Goal: Transaction & Acquisition: Purchase product/service

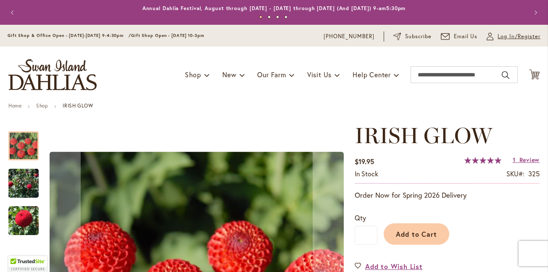
click at [507, 39] on span "Log In/Register" at bounding box center [519, 36] width 43 height 8
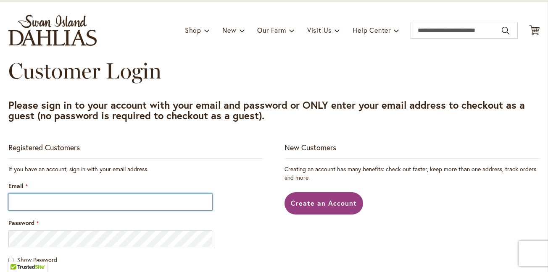
scroll to position [47, 0]
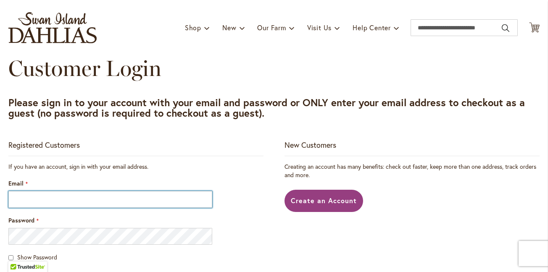
type input "**********"
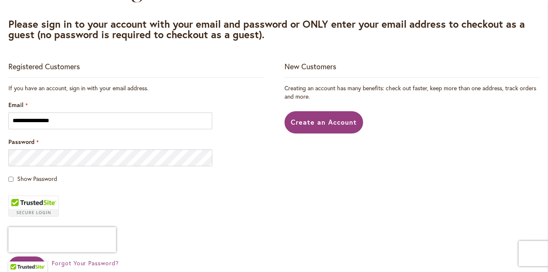
scroll to position [127, 0]
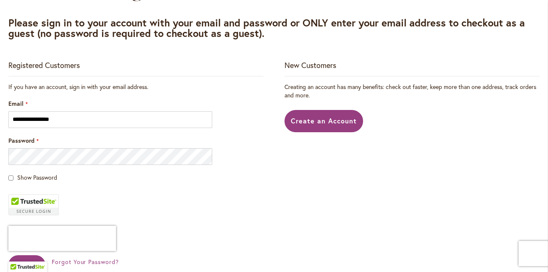
click at [8, 177] on main "**********" at bounding box center [274, 176] width 547 height 401
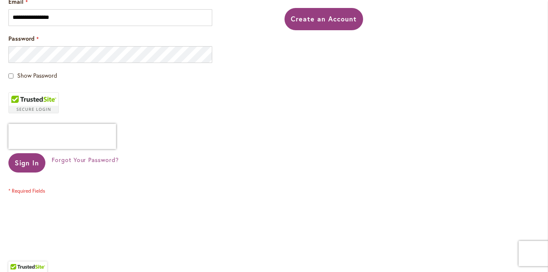
scroll to position [230, 0]
click at [29, 156] on button "Sign In" at bounding box center [26, 162] width 37 height 19
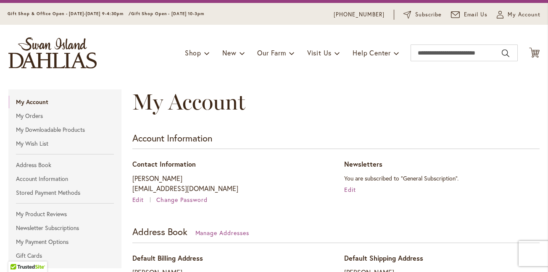
scroll to position [38, 0]
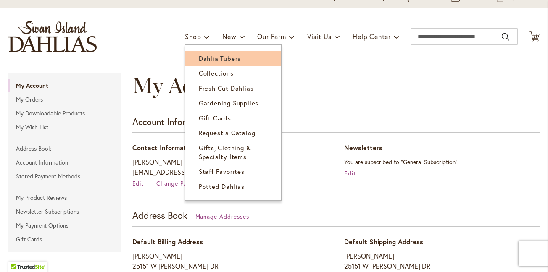
click at [252, 62] on link "Dahlia Tubers" at bounding box center [233, 58] width 96 height 15
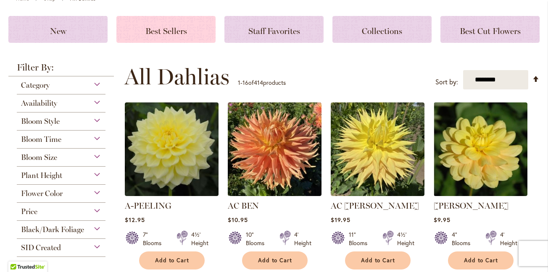
scroll to position [109, 0]
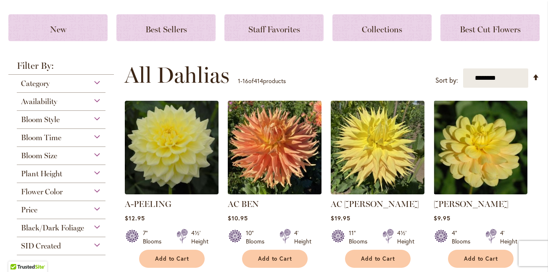
click at [95, 136] on div "Bloom Time" at bounding box center [61, 135] width 89 height 13
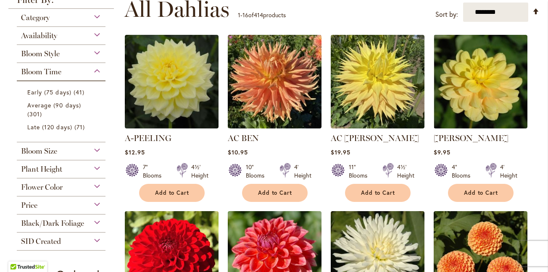
scroll to position [182, 0]
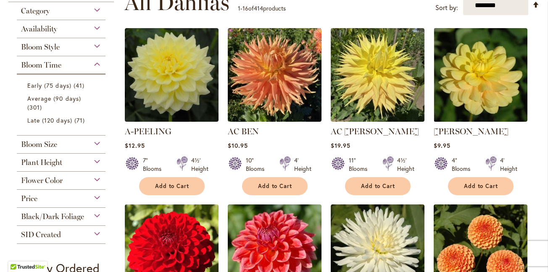
click at [97, 61] on div "Bloom Time" at bounding box center [61, 62] width 89 height 13
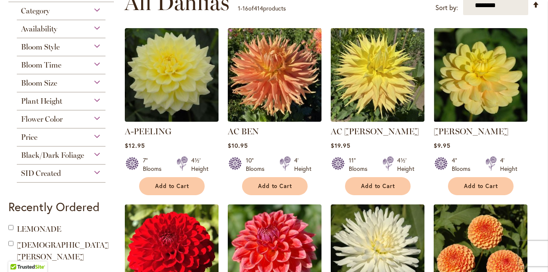
click at [96, 45] on div "Bloom Style" at bounding box center [61, 44] width 89 height 13
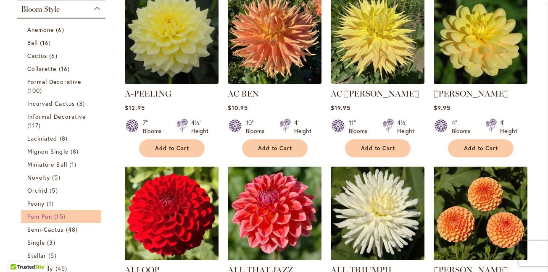
click at [66, 216] on span "15 items" at bounding box center [60, 216] width 13 height 9
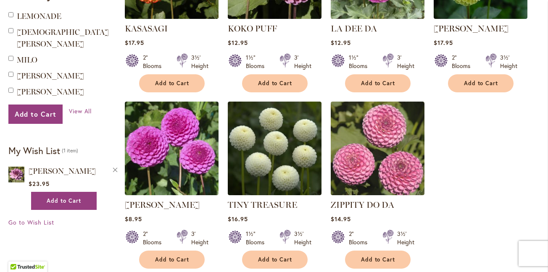
scroll to position [658, 0]
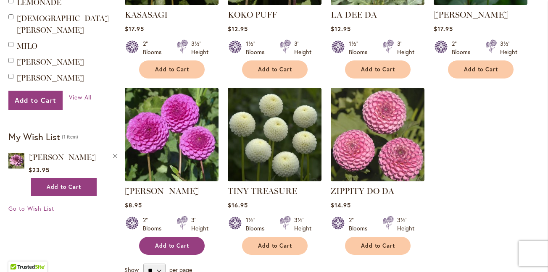
click at [180, 243] on span "Add to Cart" at bounding box center [172, 246] width 34 height 7
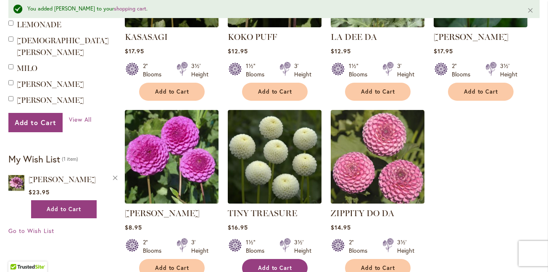
click at [257, 259] on button "Add to Cart" at bounding box center [275, 268] width 66 height 18
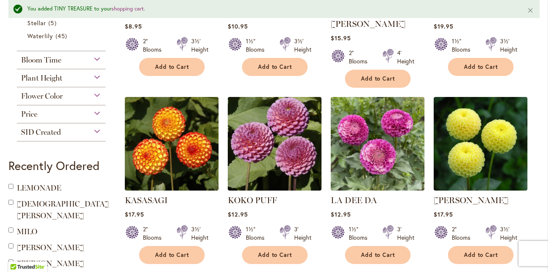
scroll to position [486, 0]
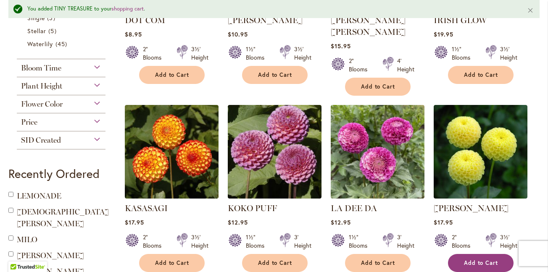
click at [477, 260] on span "Add to Cart" at bounding box center [481, 263] width 34 height 7
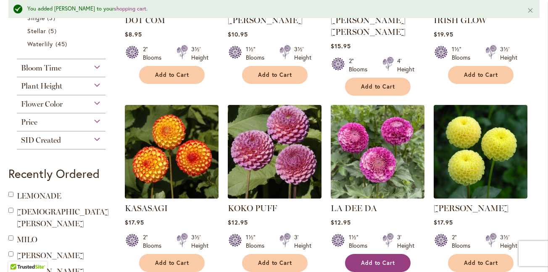
click at [385, 260] on span "Add to Cart" at bounding box center [378, 263] width 34 height 7
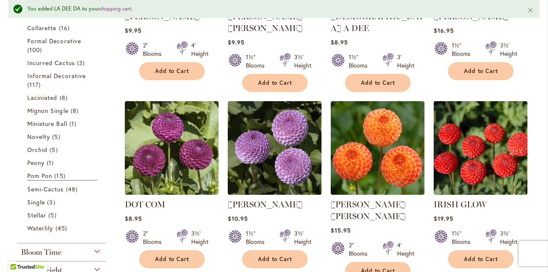
scroll to position [307, 0]
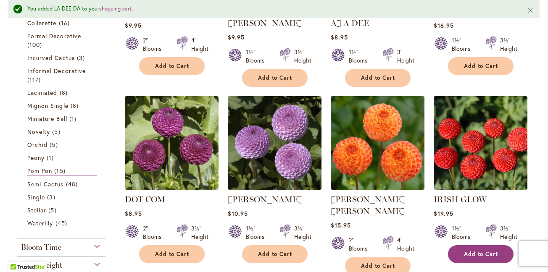
click at [484, 251] on span "Add to Cart" at bounding box center [481, 254] width 34 height 7
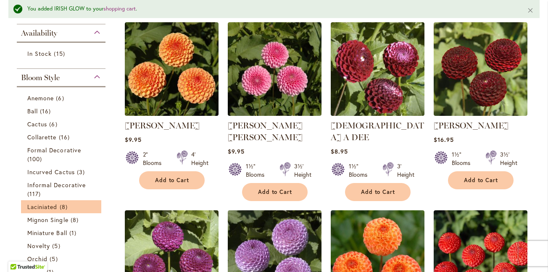
scroll to position [190, 0]
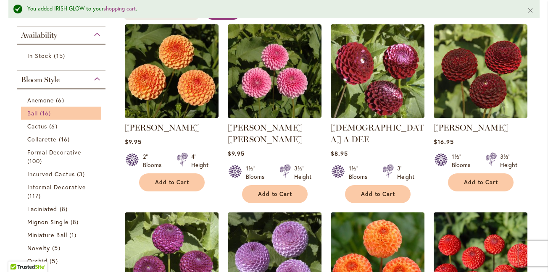
click at [90, 111] on link "Ball 16 items" at bounding box center [62, 113] width 70 height 9
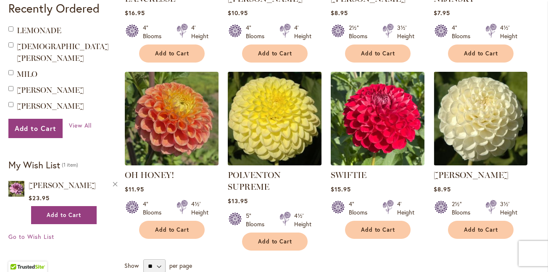
scroll to position [680, 0]
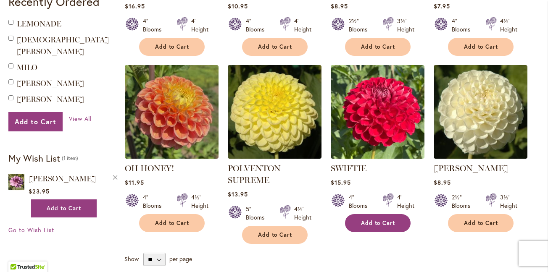
click at [378, 220] on span "Add to Cart" at bounding box center [378, 223] width 34 height 7
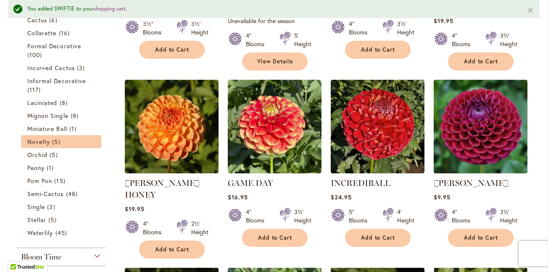
scroll to position [322, 0]
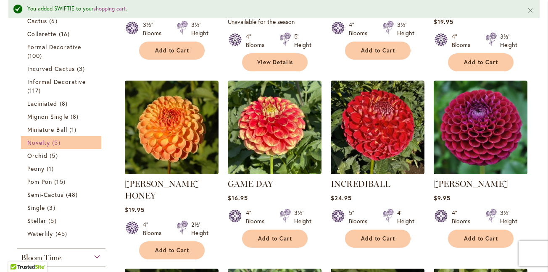
click at [56, 141] on span "5 items" at bounding box center [57, 142] width 10 height 9
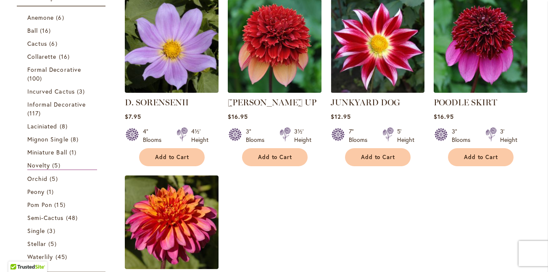
scroll to position [194, 0]
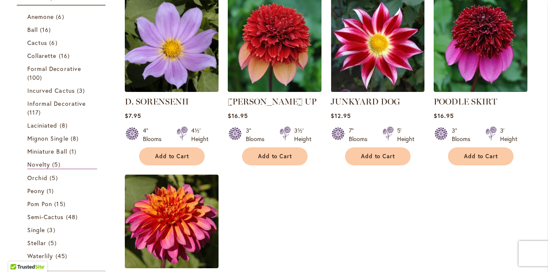
click at [106, 111] on div "Availability In Stock 5 items Bloom Style Anemone 6 items Ball 16 Cactus" at bounding box center [61, 161] width 106 height 437
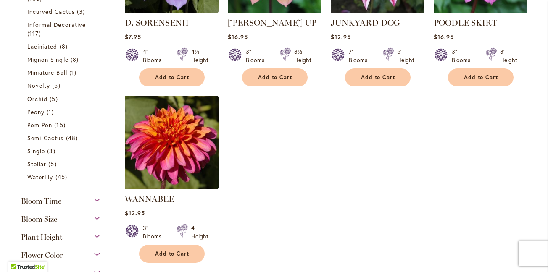
scroll to position [265, 0]
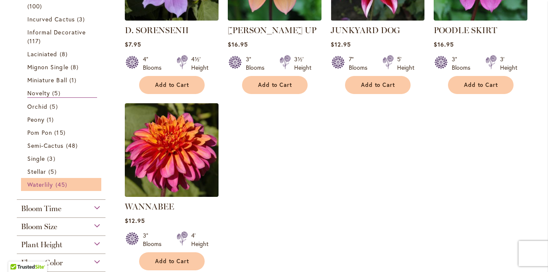
click at [56, 185] on span "45 items" at bounding box center [63, 184] width 14 height 9
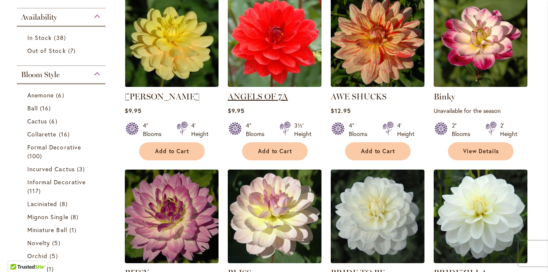
scroll to position [205, 0]
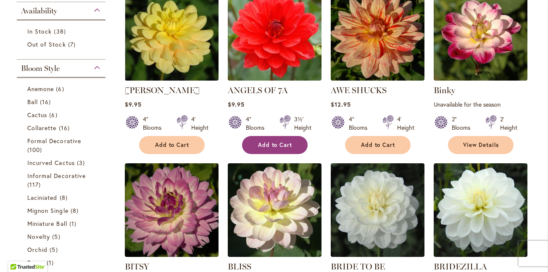
click at [276, 145] on span "Add to Cart" at bounding box center [275, 145] width 34 height 7
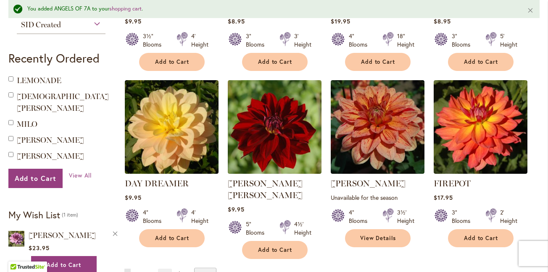
scroll to position [663, 0]
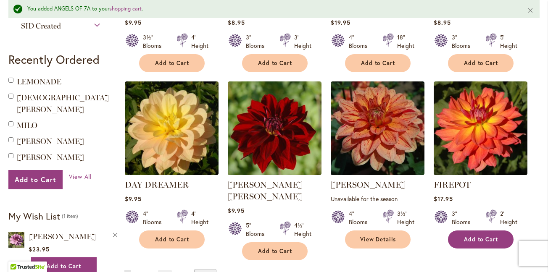
click at [476, 236] on span "Add to Cart" at bounding box center [481, 239] width 34 height 7
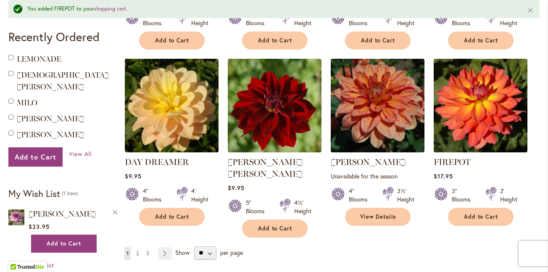
scroll to position [693, 0]
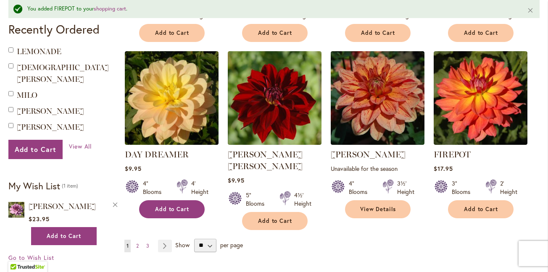
click at [166, 206] on span "Add to Cart" at bounding box center [172, 209] width 34 height 7
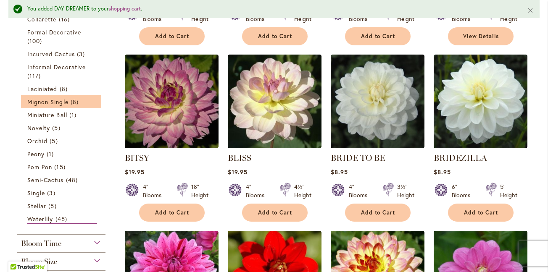
scroll to position [339, 0]
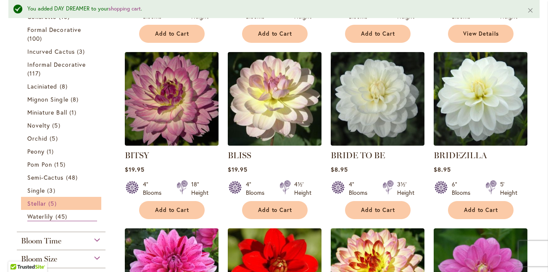
click at [40, 199] on link "Stellar 5 items" at bounding box center [62, 203] width 70 height 9
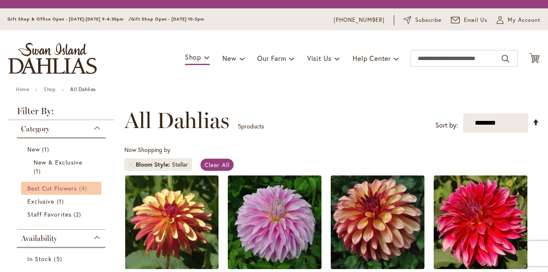
click at [56, 193] on span "Best Cut Flowers" at bounding box center [52, 189] width 50 height 8
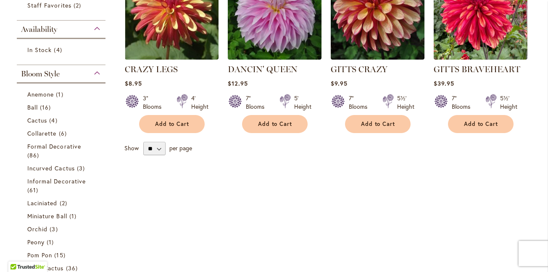
scroll to position [224, 0]
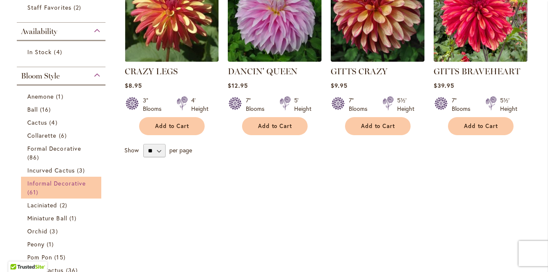
click at [77, 183] on span "Informal Decorative" at bounding box center [56, 184] width 58 height 8
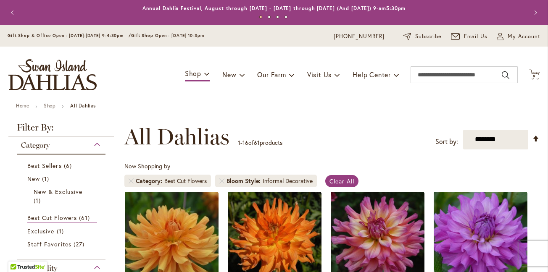
click at [77, 183] on li "New 1 item New & Exclusive 1 item" at bounding box center [61, 191] width 80 height 39
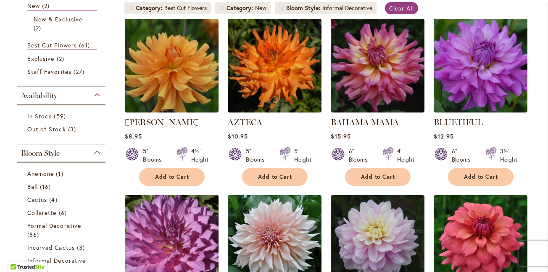
scroll to position [174, 0]
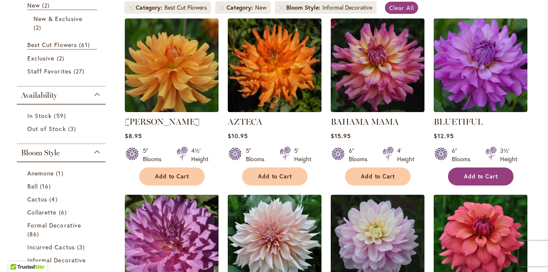
click at [491, 176] on span "Add to Cart" at bounding box center [481, 176] width 34 height 7
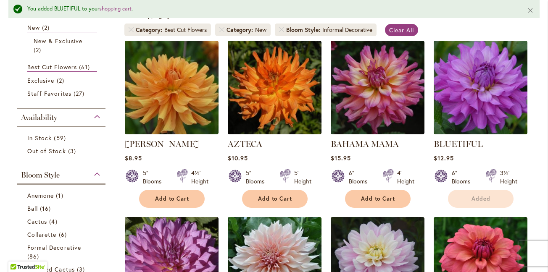
click at [302, 185] on div "AZTECA Rating: 78% 4 Reviews $10.95 5" Blooms 5' Height Add to Cart" at bounding box center [275, 171] width 94 height 66
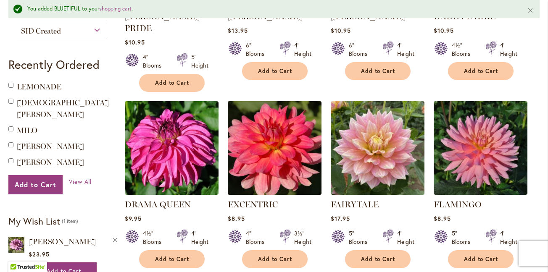
scroll to position [667, 0]
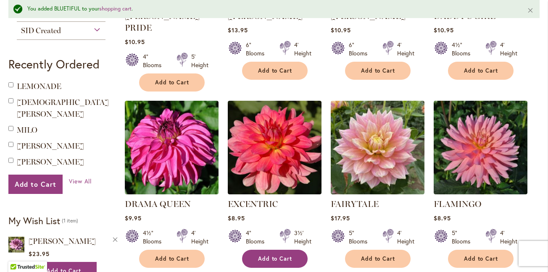
click at [272, 256] on span "Add to Cart" at bounding box center [275, 259] width 34 height 7
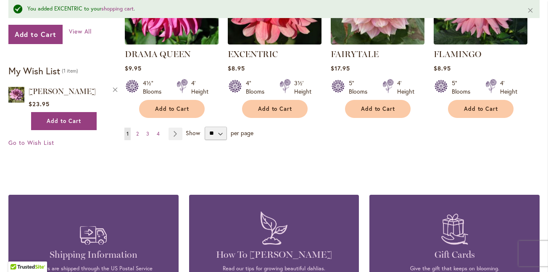
scroll to position [820, 0]
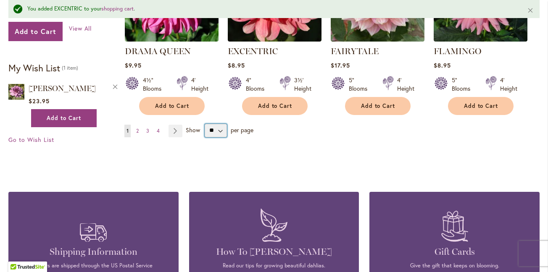
select select "**"
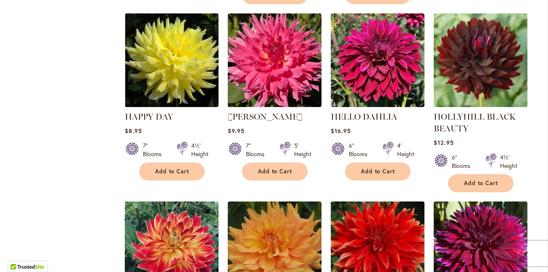
scroll to position [1101, 0]
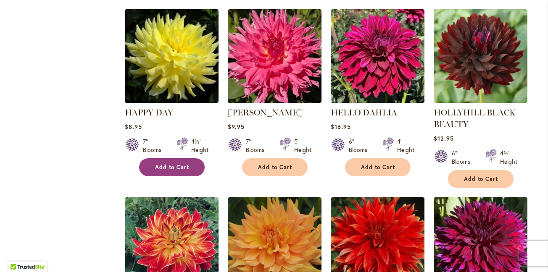
click at [175, 164] on span "Add to Cart" at bounding box center [172, 167] width 34 height 7
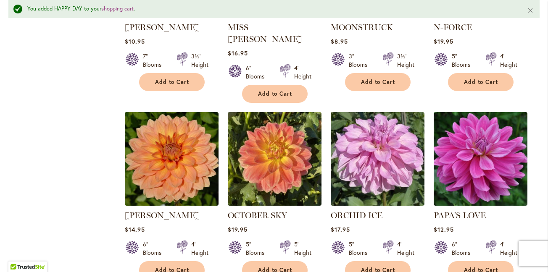
scroll to position [2132, 0]
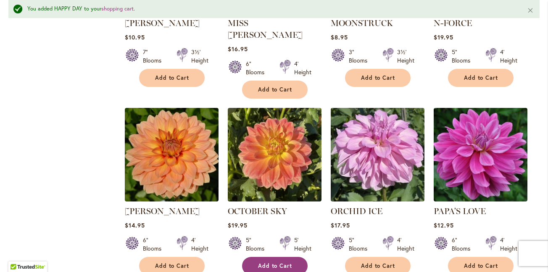
click at [275, 263] on span "Add to Cart" at bounding box center [275, 266] width 34 height 7
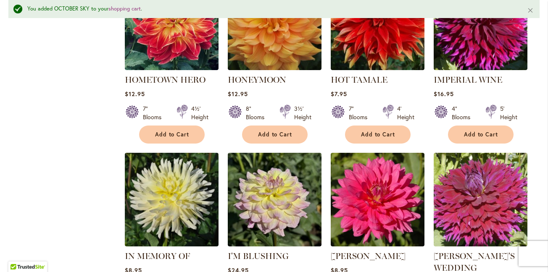
scroll to position [1343, 0]
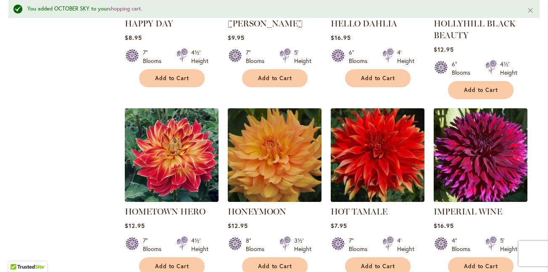
scroll to position [1212, 0]
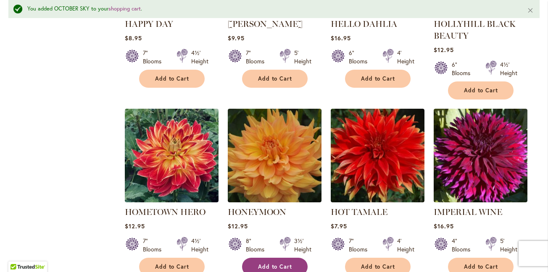
click at [271, 264] on span "Add to Cart" at bounding box center [275, 267] width 34 height 7
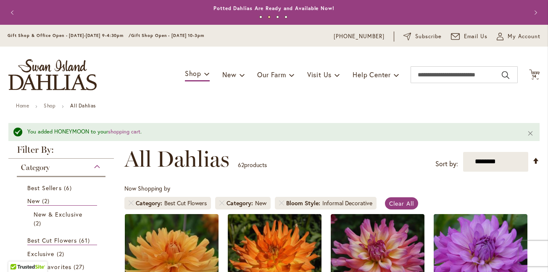
scroll to position [0, 0]
click at [534, 77] on span "14" at bounding box center [534, 76] width 5 height 5
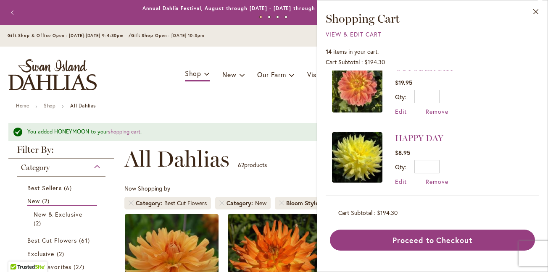
scroll to position [82, 0]
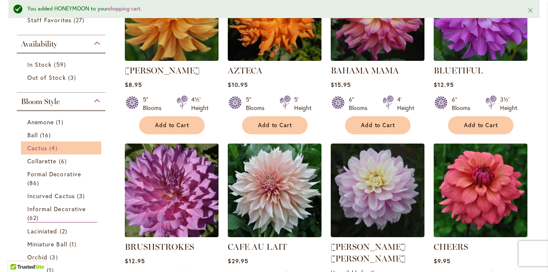
scroll to position [254, 0]
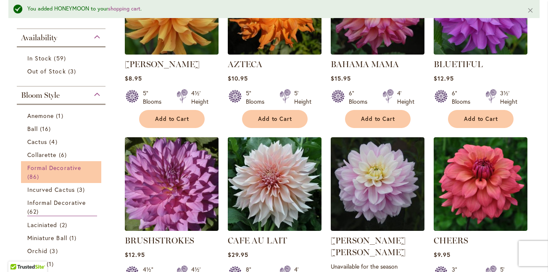
click at [75, 170] on span "Formal Decorative" at bounding box center [54, 168] width 54 height 8
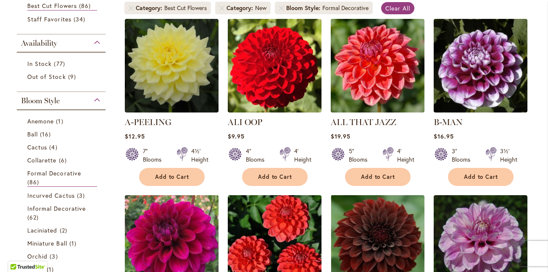
scroll to position [172, 0]
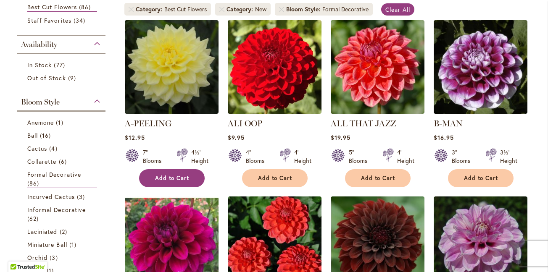
click at [183, 172] on button "Add to Cart" at bounding box center [172, 178] width 66 height 18
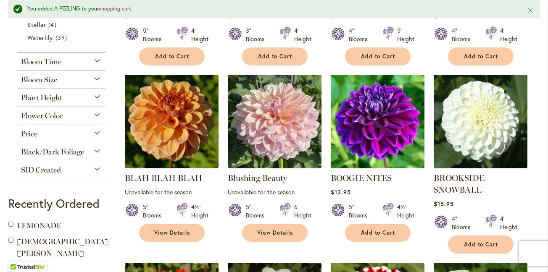
scroll to position [508, 0]
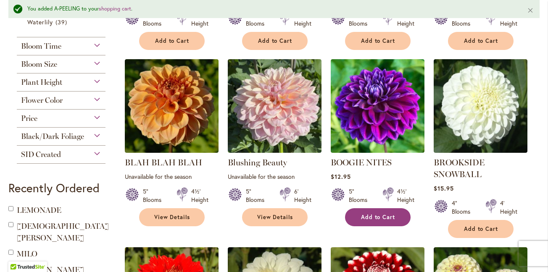
click at [378, 215] on span "Add to Cart" at bounding box center [378, 217] width 34 height 7
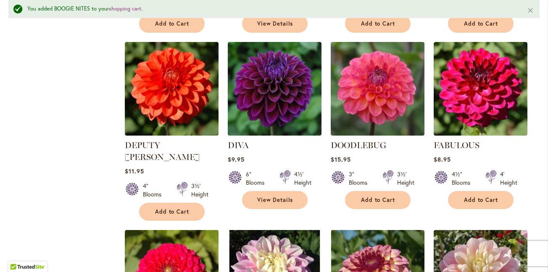
scroll to position [1076, 0]
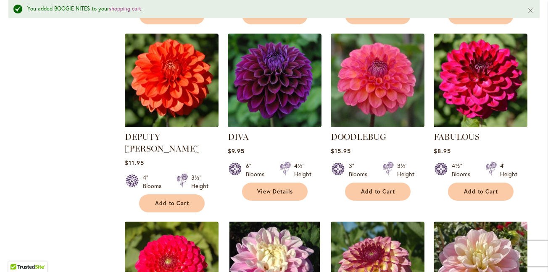
click at [372, 190] on span "Add to Cart" at bounding box center [378, 191] width 34 height 7
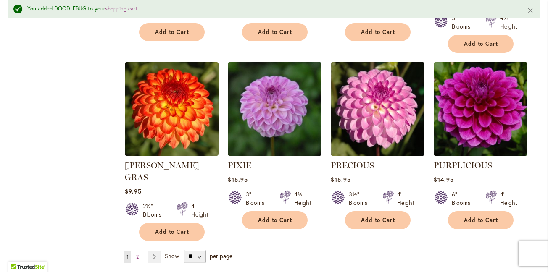
scroll to position [2891, 0]
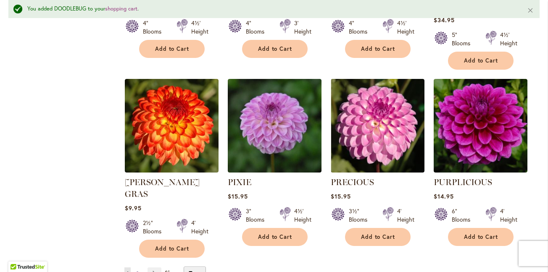
click at [138, 271] on span "2" at bounding box center [137, 274] width 3 height 6
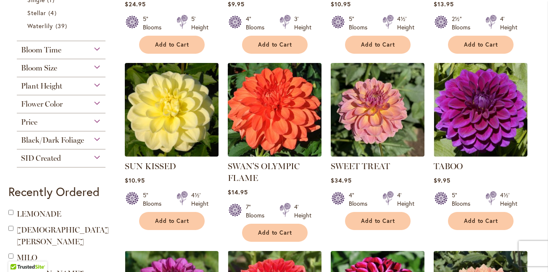
scroll to position [483, 0]
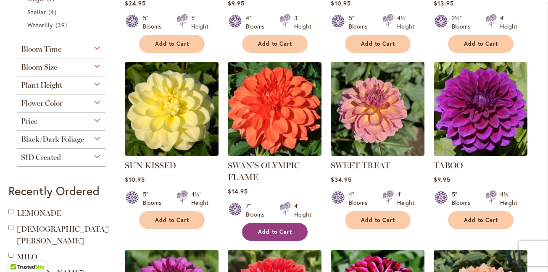
click at [273, 232] on span "Add to Cart" at bounding box center [275, 232] width 34 height 7
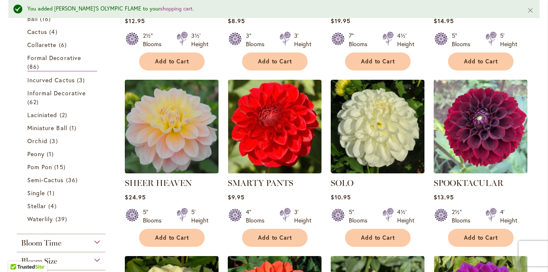
scroll to position [313, 0]
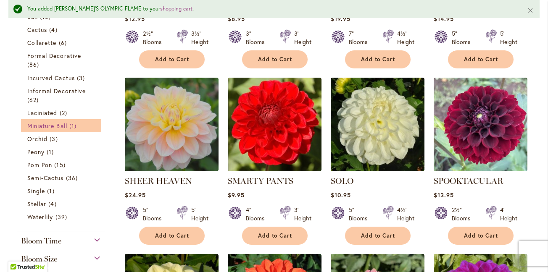
click at [90, 123] on link "Miniature Ball 1 item" at bounding box center [62, 126] width 70 height 9
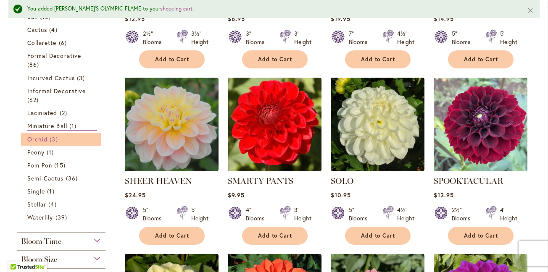
click at [88, 135] on link "Orchid 3 items" at bounding box center [62, 139] width 70 height 9
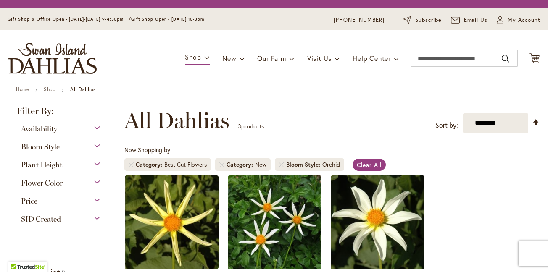
scroll to position [156, 0]
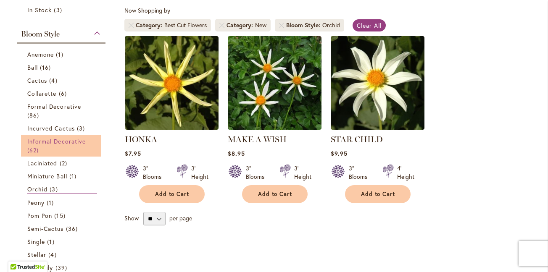
click at [90, 138] on link "Informal Decorative 62 items" at bounding box center [62, 146] width 70 height 18
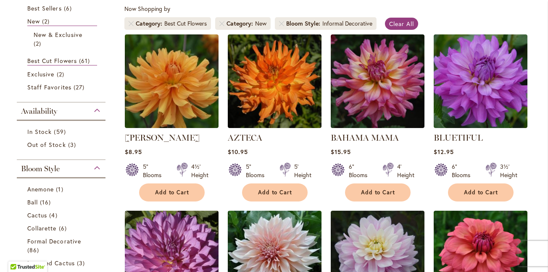
scroll to position [163, 0]
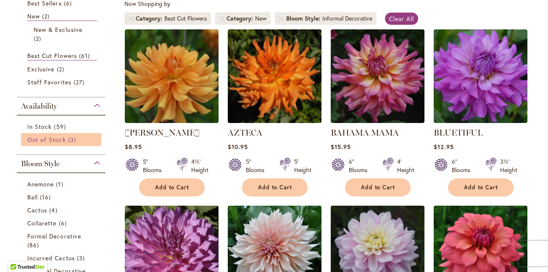
click at [64, 140] on span "Out of Stock" at bounding box center [46, 140] width 39 height 8
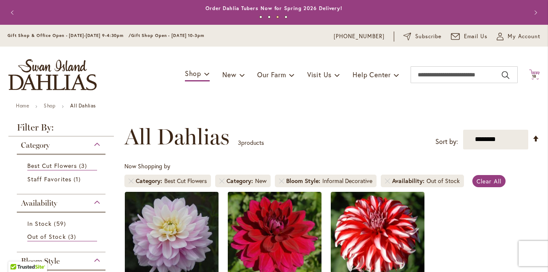
click at [535, 74] on span "18" at bounding box center [534, 76] width 5 height 5
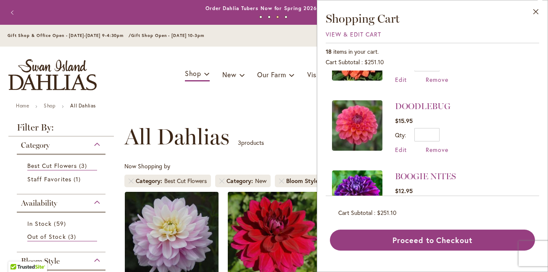
scroll to position [52, 0]
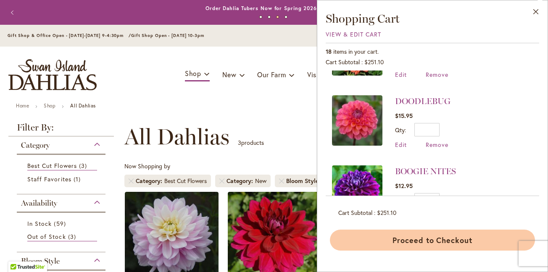
click at [438, 240] on button "Proceed to Checkout" at bounding box center [432, 240] width 205 height 21
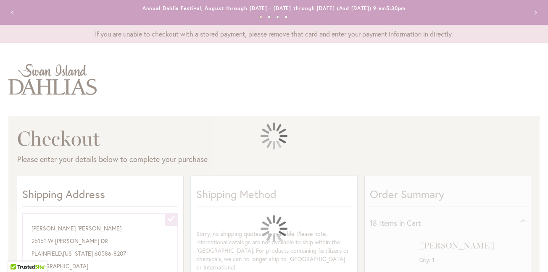
select select "**********"
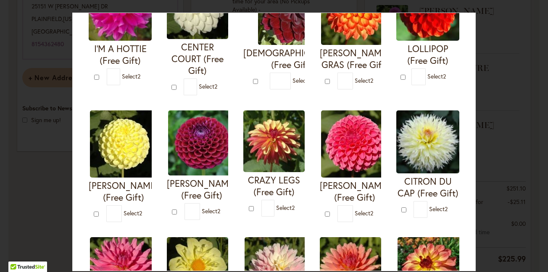
scroll to position [106, 0]
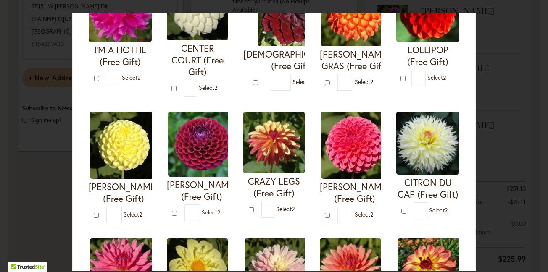
click at [125, 155] on img at bounding box center [123, 145] width 67 height 67
type input "*"
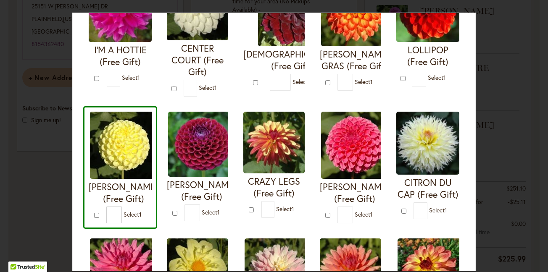
click at [282, 217] on div "CRAZY LEGS (Free Gift) * 1" at bounding box center [274, 167] width 72 height 123
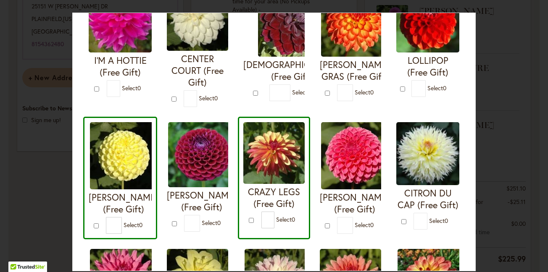
scroll to position [96, 0]
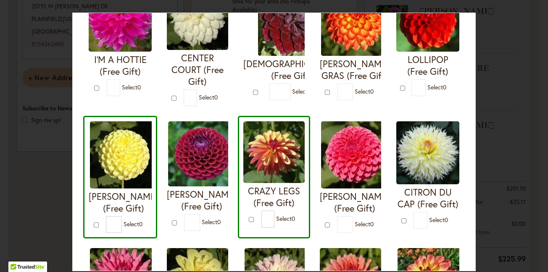
click at [294, 237] on div "CRAZY LEGS (Free Gift) * 0" at bounding box center [274, 177] width 72 height 123
type input "*"
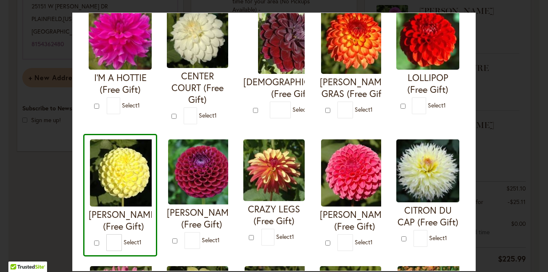
scroll to position [79, 0]
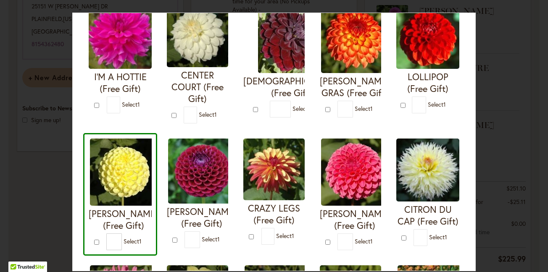
click at [353, 208] on h4 "REBECCA LYNN (Free Gift)" at bounding box center [355, 220] width 70 height 24
type input "*"
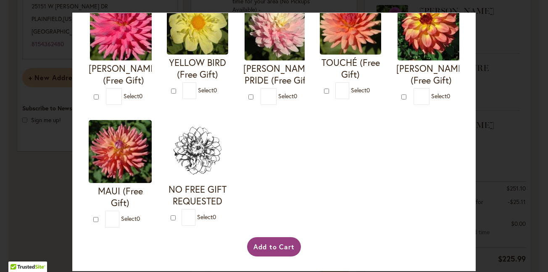
scroll to position [362, 0]
click at [272, 245] on button "Add to Cart" at bounding box center [274, 247] width 54 height 19
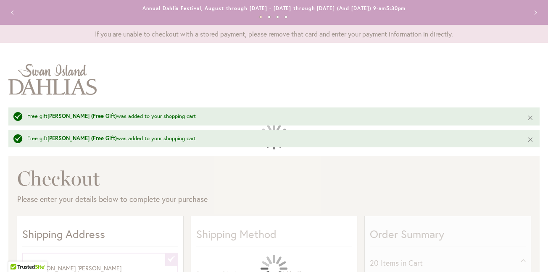
select select "**********"
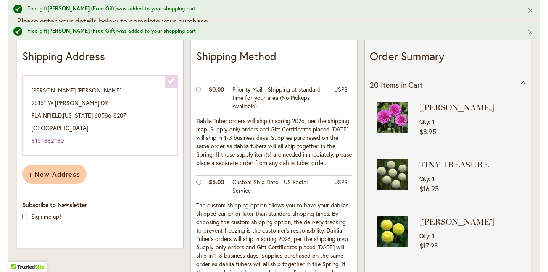
scroll to position [186, 0]
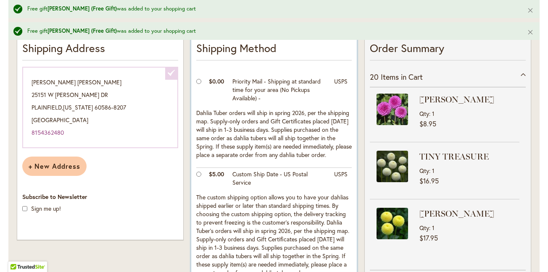
click at [198, 172] on td at bounding box center [200, 180] width 8 height 24
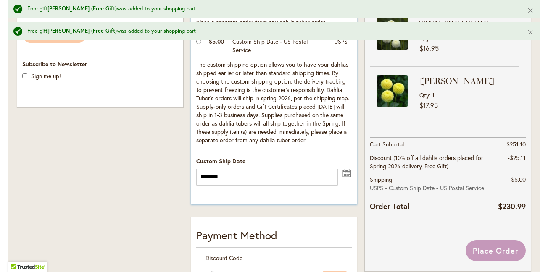
scroll to position [323, 0]
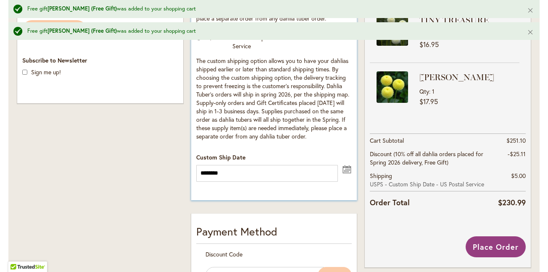
click at [346, 169] on button "undefined" at bounding box center [347, 169] width 10 height 11
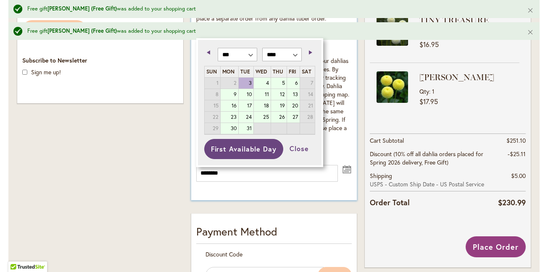
click at [316, 195] on div "**********" at bounding box center [274, 47] width 166 height 307
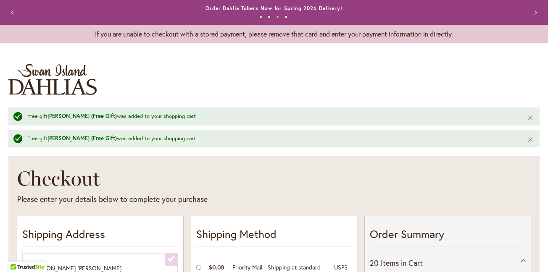
scroll to position [0, 0]
click at [253, 41] on div "If you are unable to checkout with a stored payment, please remove that card an…" at bounding box center [274, 34] width 548 height 18
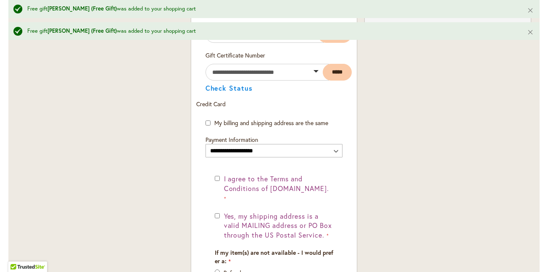
scroll to position [566, 0]
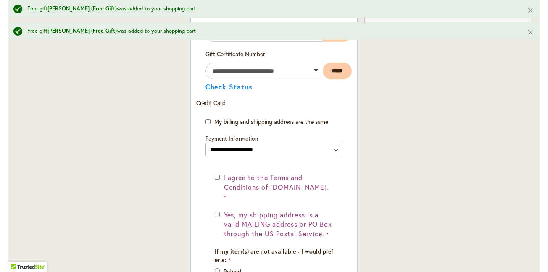
click at [215, 211] on div "Yes, my shipping address is a valid MAILING address or PO Box through the US Po…" at bounding box center [274, 225] width 119 height 29
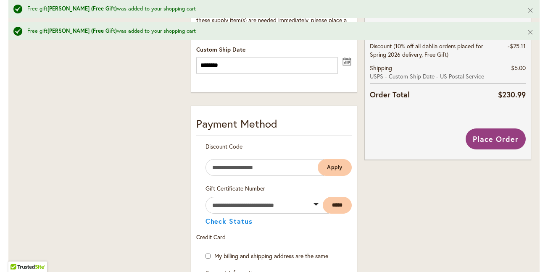
scroll to position [427, 0]
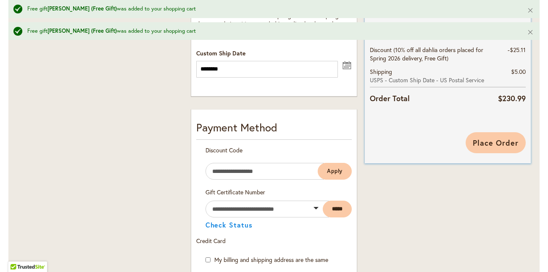
click at [497, 132] on button "Place Order" at bounding box center [496, 142] width 60 height 21
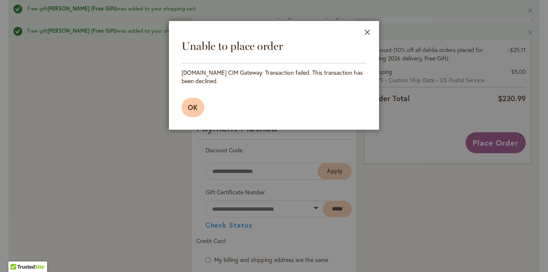
click at [192, 111] on span "OK" at bounding box center [193, 107] width 10 height 9
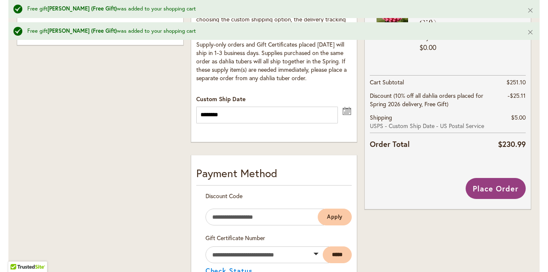
scroll to position [370, 0]
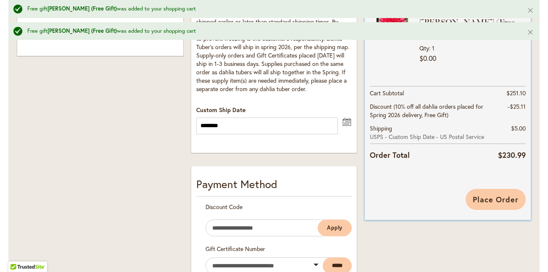
click at [503, 197] on span "Place Order" at bounding box center [496, 200] width 46 height 10
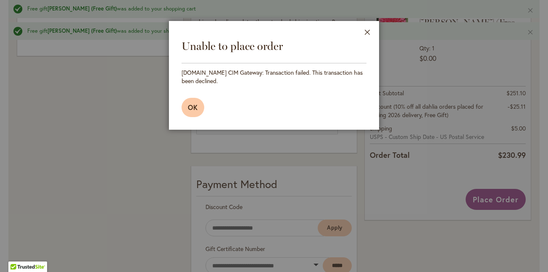
click at [192, 108] on span "OK" at bounding box center [193, 107] width 10 height 9
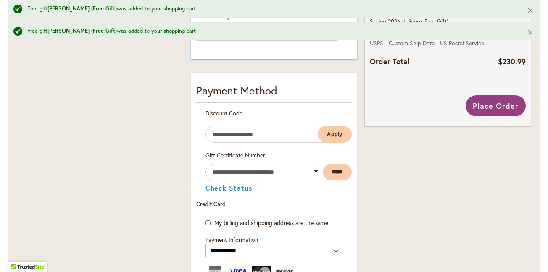
scroll to position [466, 0]
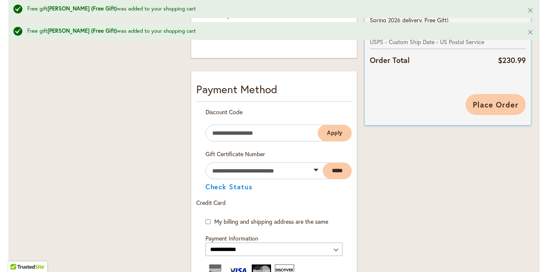
click at [495, 102] on span "Place Order" at bounding box center [496, 105] width 46 height 10
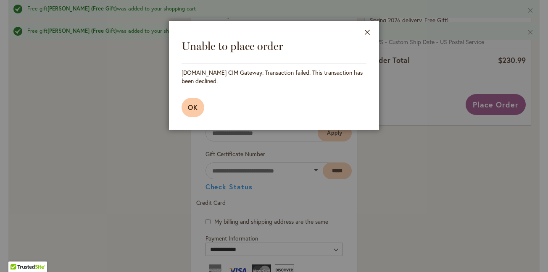
click at [194, 105] on span "OK" at bounding box center [193, 107] width 10 height 9
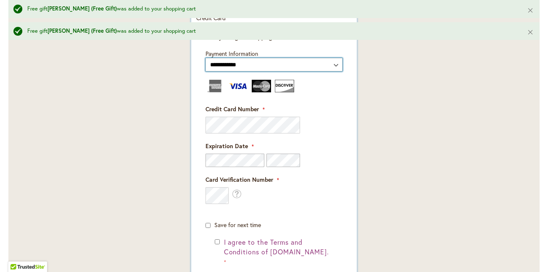
scroll to position [651, 0]
click at [273, 114] on div "Credit Card Number" at bounding box center [275, 119] width 138 height 29
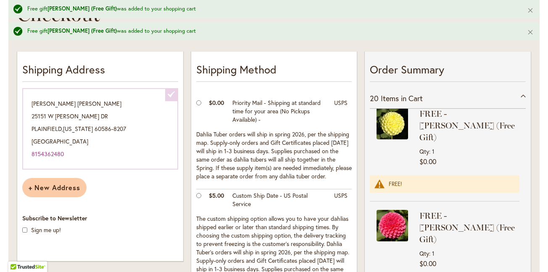
scroll to position [164, 0]
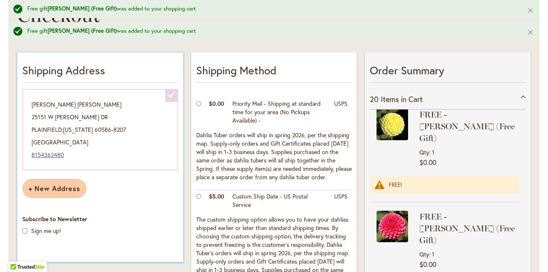
click at [56, 156] on link "8154362480" at bounding box center [48, 155] width 32 height 8
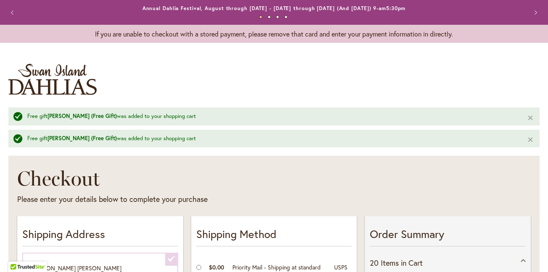
scroll to position [0, 0]
select select
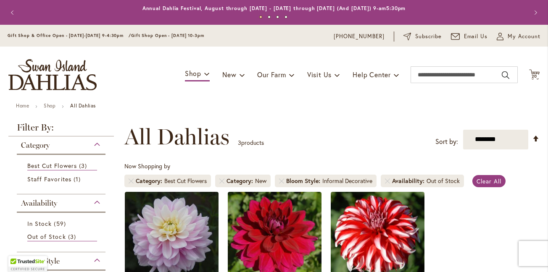
click at [534, 21] on button "Next" at bounding box center [534, 12] width 17 height 17
click at [384, 153] on div "**********" at bounding box center [331, 258] width 415 height 269
click at [503, 35] on icon "My Account" at bounding box center [500, 37] width 7 height 8
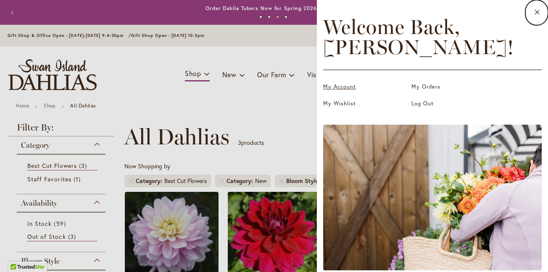
click at [339, 89] on link "My Account" at bounding box center [365, 87] width 84 height 8
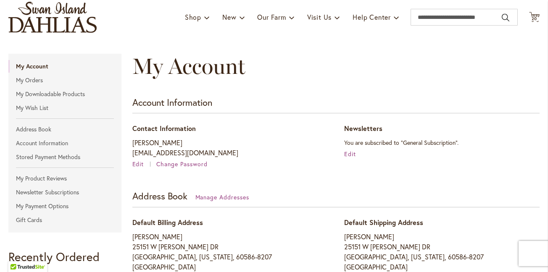
scroll to position [65, 0]
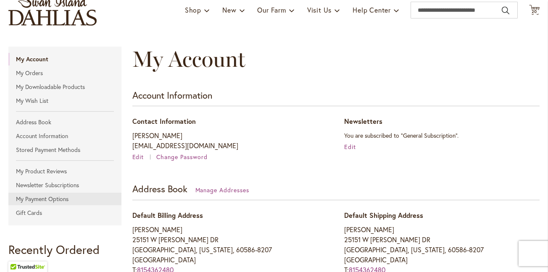
click at [65, 198] on link "My Payment Options" at bounding box center [64, 199] width 113 height 13
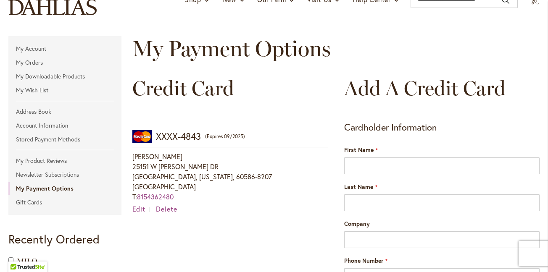
scroll to position [76, 0]
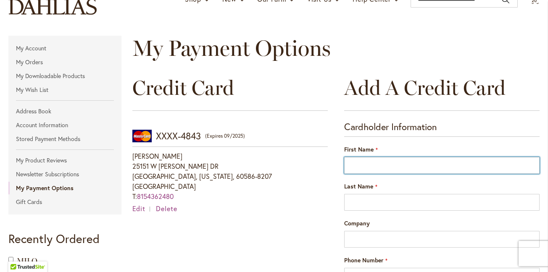
click at [535, 166] on input "First Name" at bounding box center [442, 165] width 196 height 17
click at [533, 163] on input "First Name" at bounding box center [442, 165] width 196 height 17
type input "****"
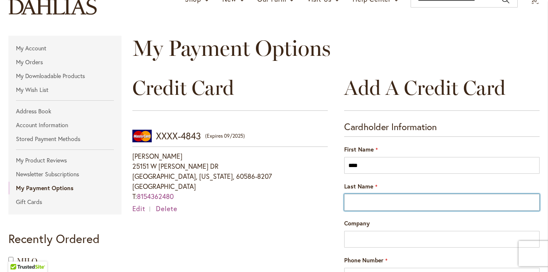
type input "********"
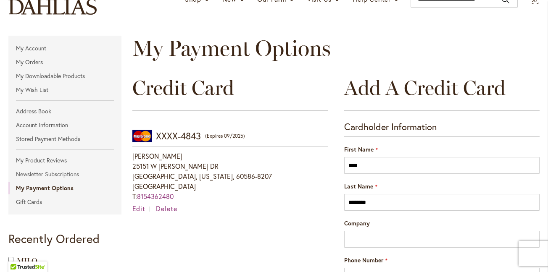
type input "**********"
select select "**"
type input "*****"
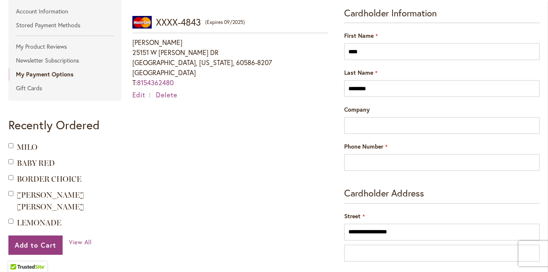
scroll to position [190, 0]
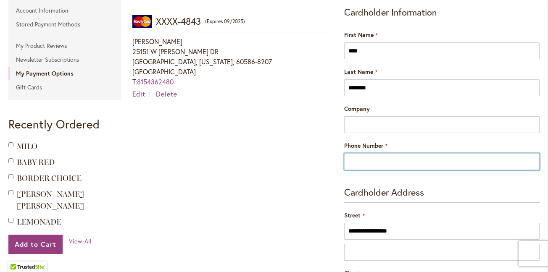
click at [534, 165] on input "Phone Number" at bounding box center [442, 161] width 196 height 17
click at [533, 161] on input "Phone Number" at bounding box center [442, 161] width 196 height 17
type input "**********"
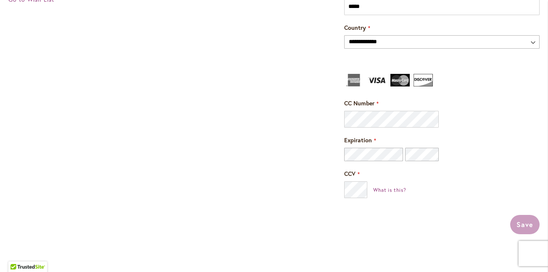
scroll to position [548, 0]
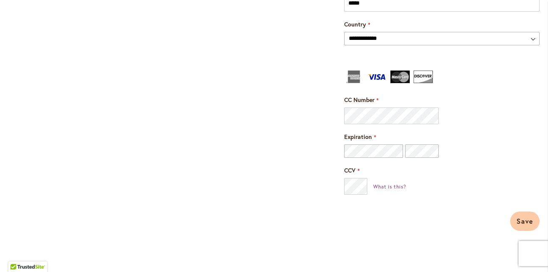
click at [521, 217] on span "Save" at bounding box center [525, 221] width 17 height 9
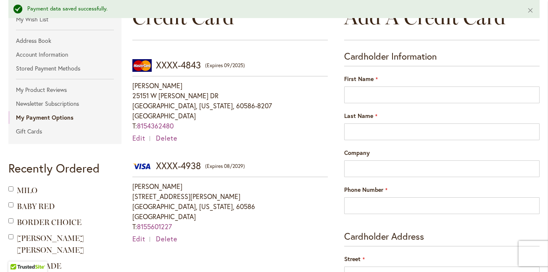
scroll to position [173, 0]
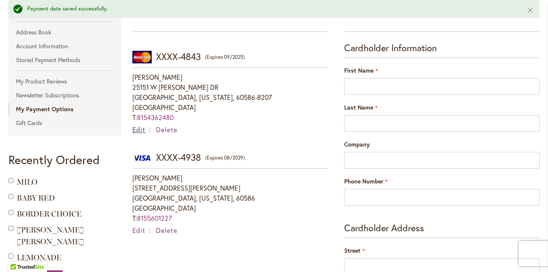
click at [138, 127] on span "Edit" at bounding box center [138, 129] width 13 height 9
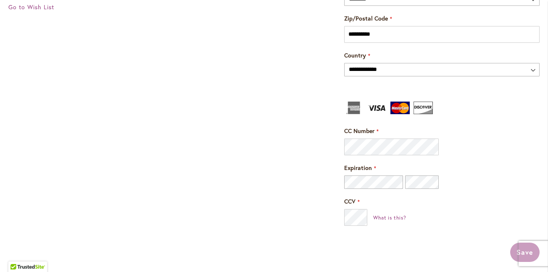
scroll to position [539, 0]
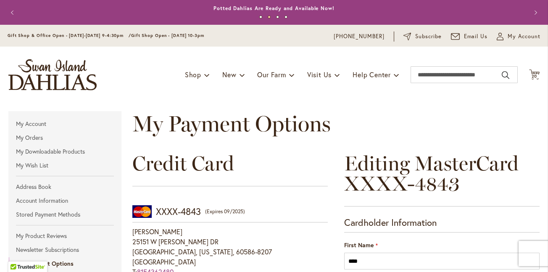
scroll to position [0, 0]
click at [537, 74] on span "20" at bounding box center [535, 76] width 6 height 5
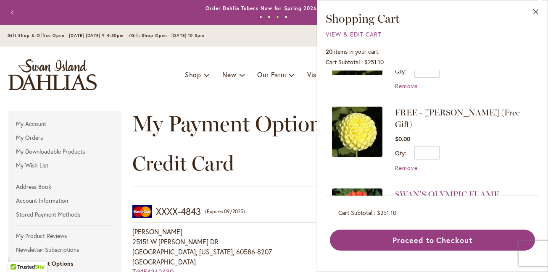
scroll to position [59, 0]
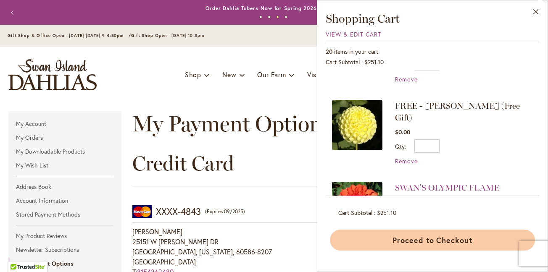
click at [433, 239] on button "Proceed to Checkout" at bounding box center [432, 240] width 205 height 21
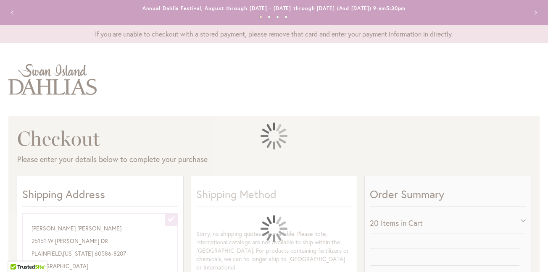
select select "**********"
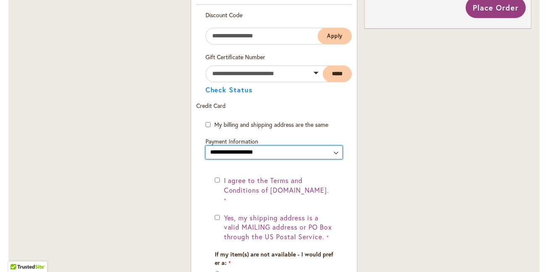
scroll to position [515, 0]
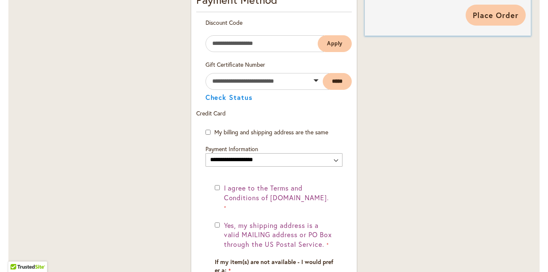
click at [501, 16] on span "Place Order" at bounding box center [496, 15] width 46 height 10
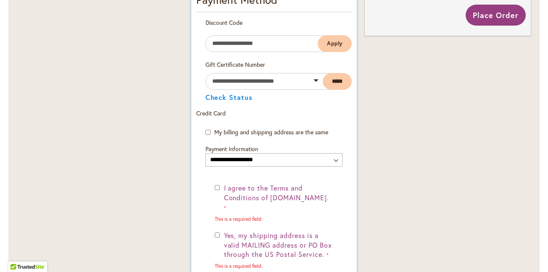
click at [221, 188] on div "I agree to the Terms and Conditions of dahlias.com. This is a required field." at bounding box center [274, 203] width 119 height 39
click at [213, 223] on div "I agree to the Terms and Conditions of dahlias.com. This is a required field. Y…" at bounding box center [275, 268] width 138 height 169
click at [213, 221] on div "I agree to the Terms and Conditions of dahlias.com. This is a required field. Y…" at bounding box center [275, 268] width 138 height 169
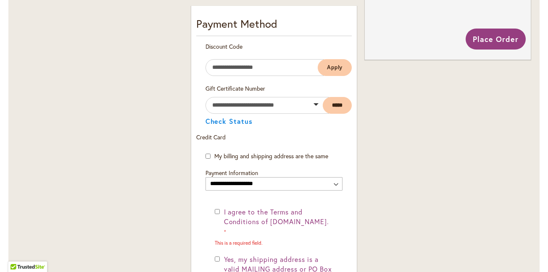
scroll to position [487, 0]
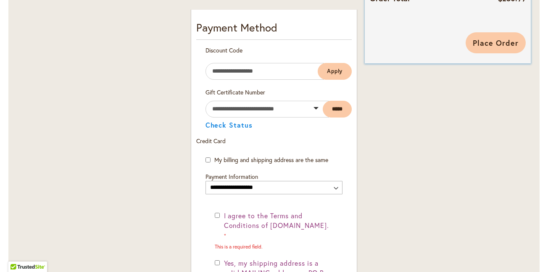
click at [494, 39] on span "Place Order" at bounding box center [496, 43] width 46 height 10
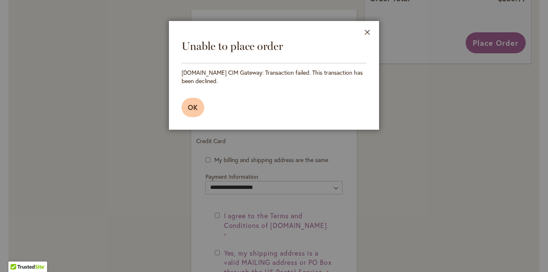
click at [190, 110] on span "OK" at bounding box center [193, 107] width 10 height 9
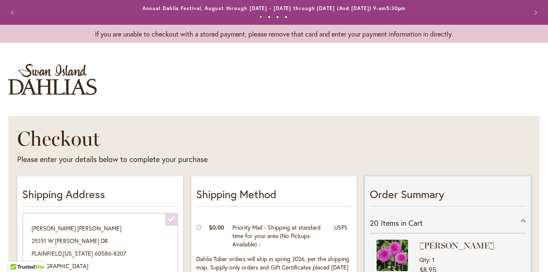
scroll to position [0, 0]
click at [538, 9] on button "Next" at bounding box center [534, 12] width 17 height 17
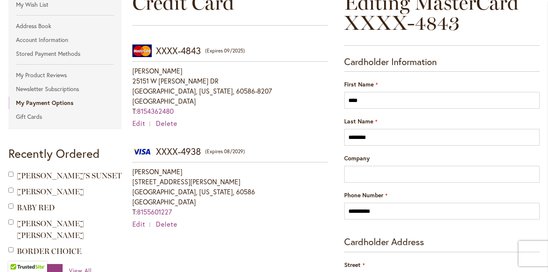
scroll to position [161, 0]
click at [169, 124] on span "Delete" at bounding box center [166, 123] width 21 height 9
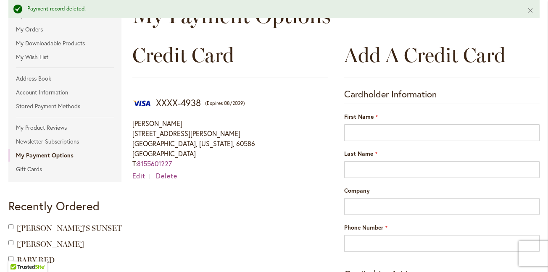
scroll to position [125, 0]
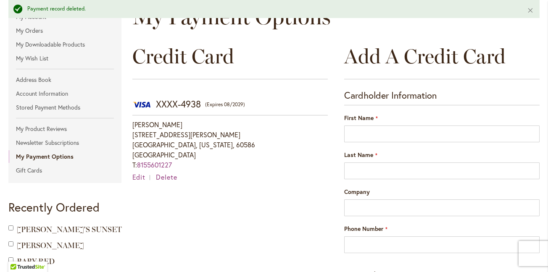
click at [182, 140] on address "[PERSON_NAME] [STREET_ADDRESS][PERSON_NAME] [GEOGRAPHIC_DATA], [US_STATE], 6058…" at bounding box center [230, 145] width 196 height 50
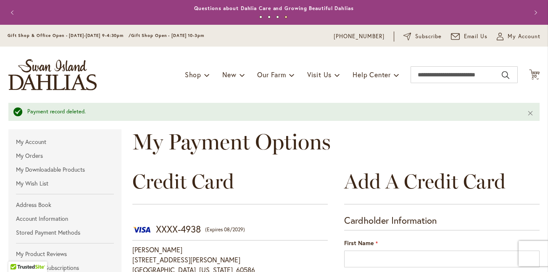
scroll to position [0, 0]
click at [536, 71] on icon at bounding box center [534, 74] width 11 height 10
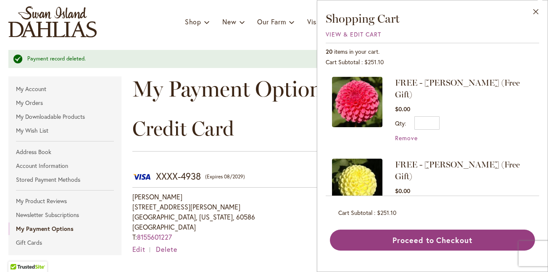
scroll to position [73, 0]
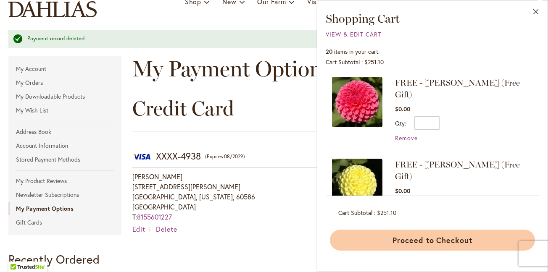
click at [394, 239] on button "Proceed to Checkout" at bounding box center [432, 240] width 205 height 21
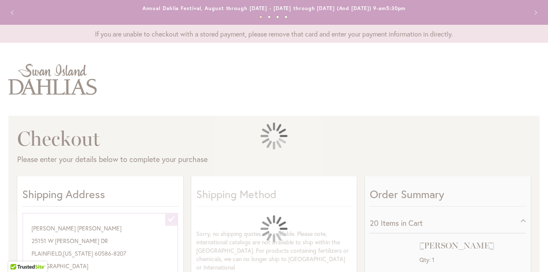
select select "**********"
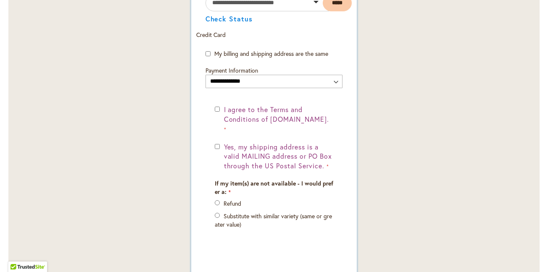
scroll to position [594, 0]
click at [216, 105] on div "I agree to the Terms and Conditions of dahlias.com." at bounding box center [274, 119] width 119 height 29
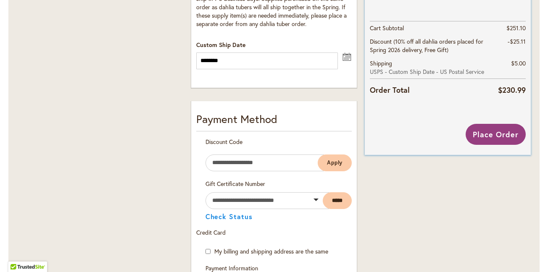
scroll to position [395, 0]
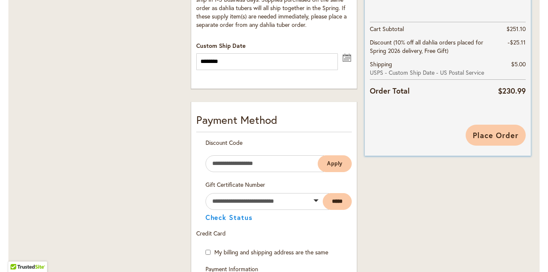
click at [485, 134] on span "Place Order" at bounding box center [496, 135] width 46 height 10
